Goal: Information Seeking & Learning: Learn about a topic

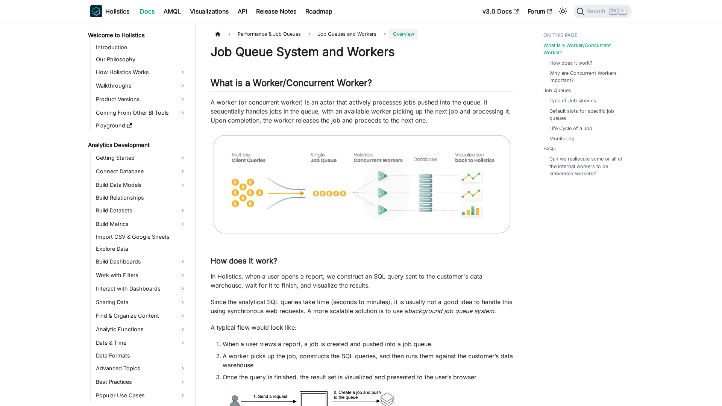
scroll to position [456, 0]
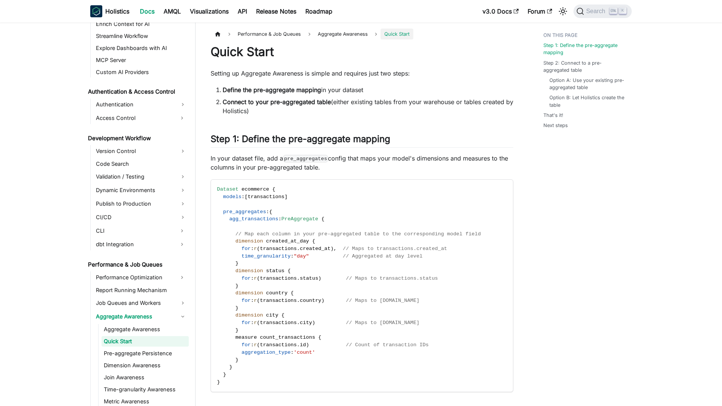
scroll to position [481, 0]
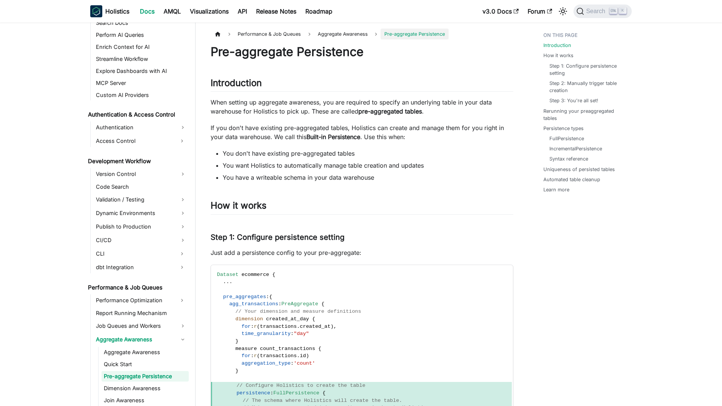
scroll to position [493, 0]
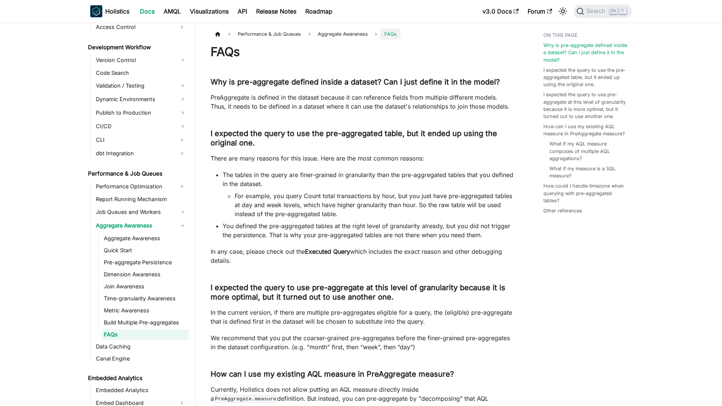
scroll to position [565, 0]
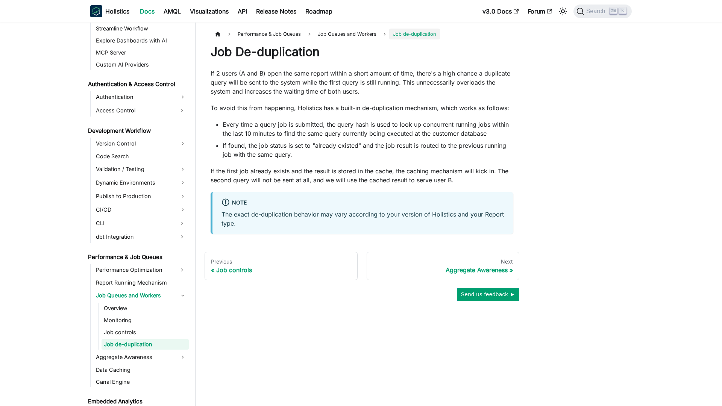
scroll to position [492, 0]
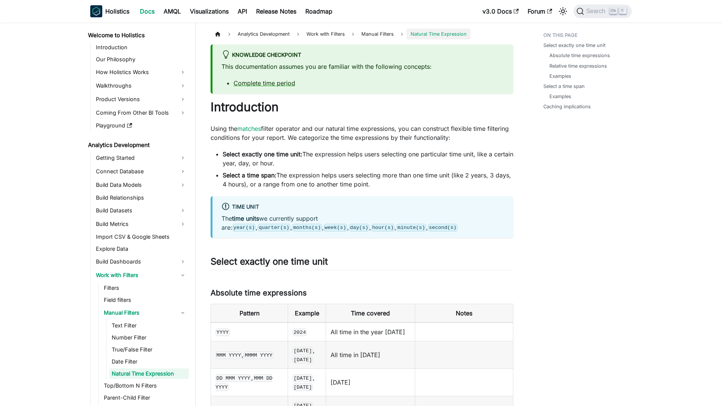
scroll to position [50, 0]
